Goal: Task Accomplishment & Management: Complete application form

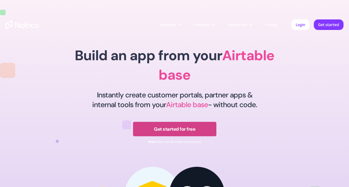
click at [180, 130] on link "Get started for free" at bounding box center [174, 129] width 83 height 14
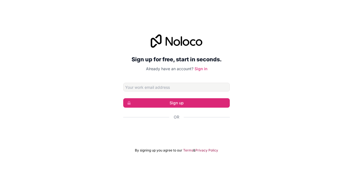
click at [153, 88] on input "Email address" at bounding box center [176, 87] width 107 height 9
type input "tukeonparas35@gmail.com"
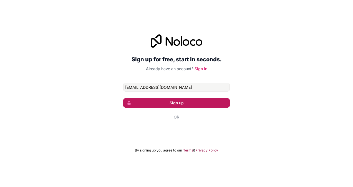
click at [150, 105] on button "Sign up" at bounding box center [176, 102] width 107 height 9
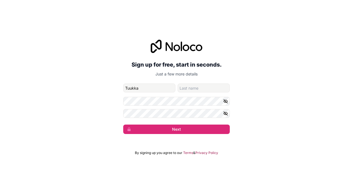
type input "Tuukka"
click at [186, 89] on input "family-name" at bounding box center [204, 88] width 52 height 9
type input "t"
type input "Takkinen"
click at [179, 97] on form "tukeonparas35@gmail.com Tuukka Takkinen Next" at bounding box center [176, 109] width 107 height 51
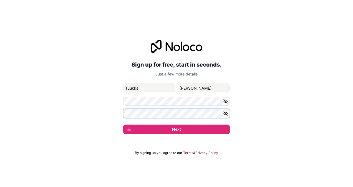
click at [123, 125] on button "Next" at bounding box center [176, 129] width 107 height 9
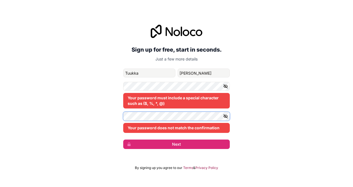
click at [52, 107] on div "Sign up for free, start in seconds. Just a few more details tukeonparas35@gmail…" at bounding box center [176, 87] width 353 height 140
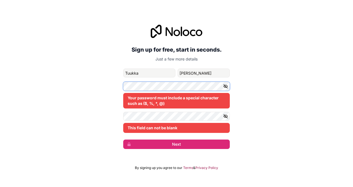
click at [22, 95] on div "Sign up for free, start in seconds. Just a few more details tukeonparas35@gmail…" at bounding box center [176, 87] width 353 height 140
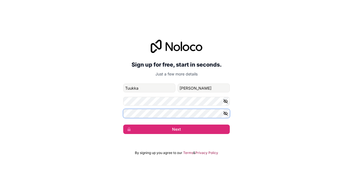
click at [123, 125] on button "Next" at bounding box center [176, 129] width 107 height 9
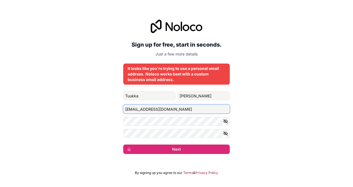
drag, startPoint x: 182, startPoint y: 108, endPoint x: 61, endPoint y: 110, distance: 120.7
click at [61, 110] on div "Sign up for free, start in seconds. Just a few more details It looks like you'r…" at bounding box center [176, 87] width 353 height 150
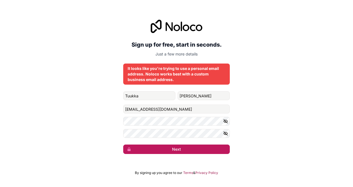
click at [165, 153] on button "Next" at bounding box center [176, 149] width 107 height 9
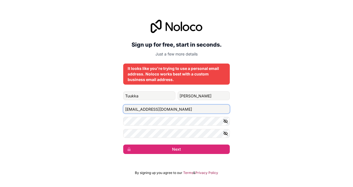
click at [152, 111] on input "greenedgegolf@gmail.com" at bounding box center [176, 109] width 107 height 9
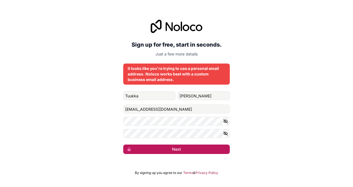
click at [168, 147] on button "Next" at bounding box center [176, 149] width 107 height 9
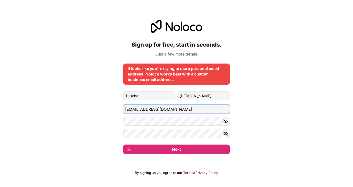
click at [124, 108] on input "greenedge@gmail.com" at bounding box center [176, 109] width 107 height 9
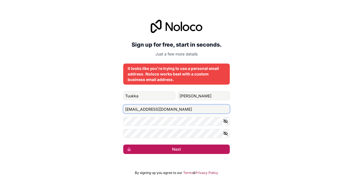
type input "info.greenedge@gmail.com"
click at [153, 150] on button "Next" at bounding box center [176, 149] width 107 height 9
